Goal: Task Accomplishment & Management: Manage account settings

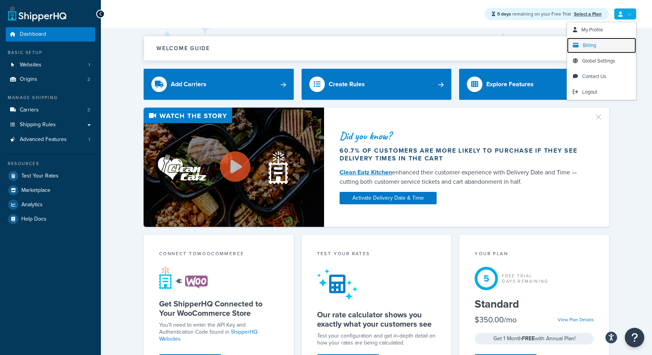
click at [592, 47] on span "Billing" at bounding box center [589, 45] width 13 height 7
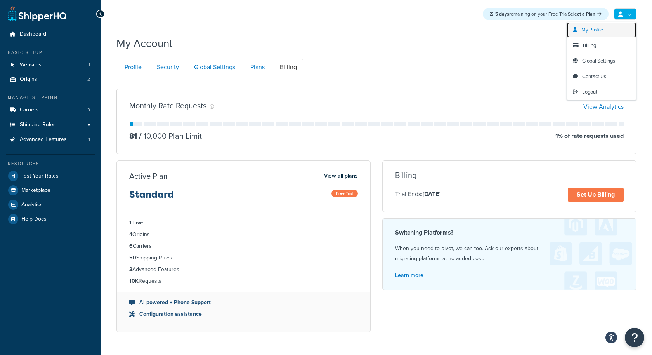
click at [589, 28] on span "My Profile" at bounding box center [593, 29] width 22 height 7
